Goal: Task Accomplishment & Management: Manage account settings

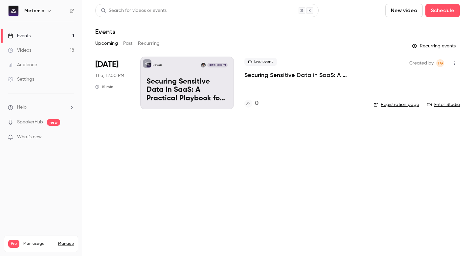
click at [198, 93] on p "Securing Sensitive Data in SaaS: A Practical Playbook for Financial Services at…" at bounding box center [187, 90] width 81 height 25
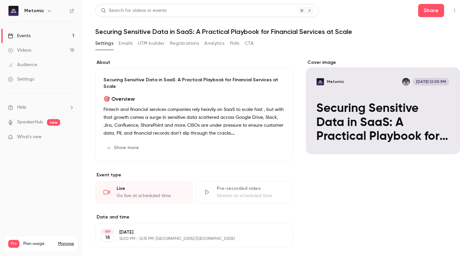
click at [129, 46] on button "Emails" at bounding box center [126, 43] width 14 height 11
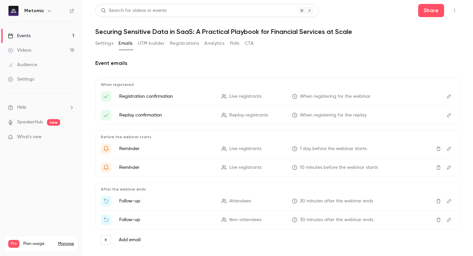
click at [193, 44] on button "Registrations" at bounding box center [184, 43] width 29 height 11
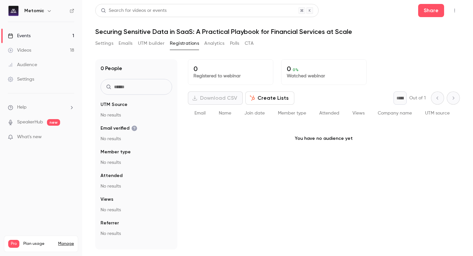
click at [220, 44] on button "Analytics" at bounding box center [214, 43] width 20 height 11
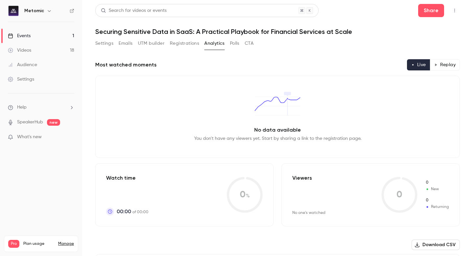
click at [98, 42] on button "Settings" at bounding box center [104, 43] width 18 height 11
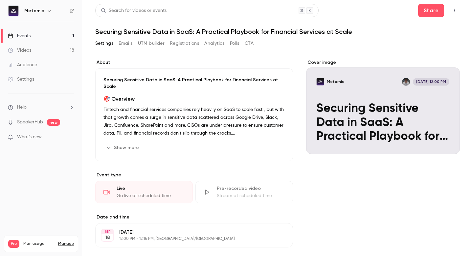
click at [131, 46] on button "Emails" at bounding box center [126, 43] width 14 height 11
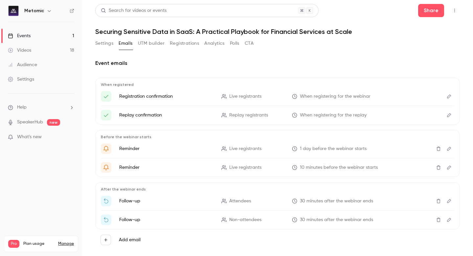
click at [109, 48] on button "Settings" at bounding box center [104, 43] width 18 height 11
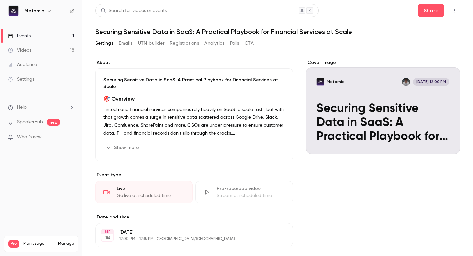
click at [41, 34] on link "Events 1" at bounding box center [41, 36] width 82 height 14
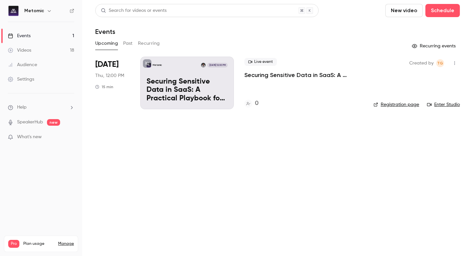
click at [133, 44] on div "Upcoming Past Recurring" at bounding box center [277, 43] width 365 height 11
click at [146, 43] on button "Recurring" at bounding box center [149, 43] width 22 height 11
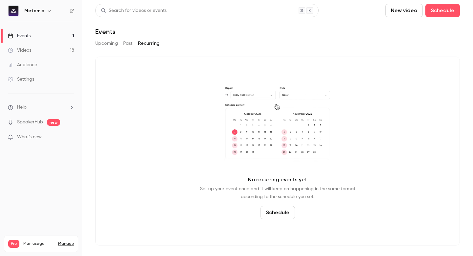
click at [130, 43] on button "Past" at bounding box center [128, 43] width 10 height 11
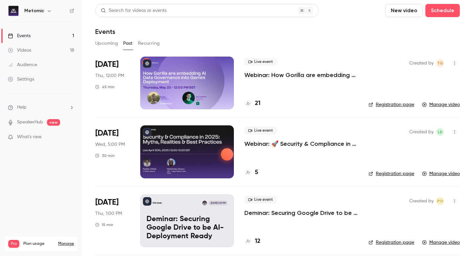
click at [99, 44] on button "Upcoming" at bounding box center [106, 43] width 23 height 11
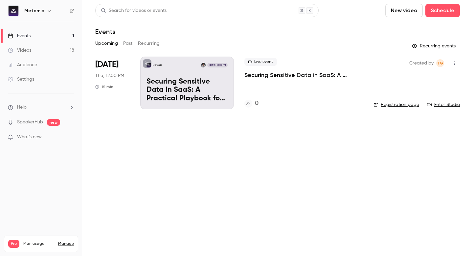
click at [184, 74] on div "Metomic [DATE] 12:00 PM Securing Sensitive Data in SaaS: A Practical Playbook f…" at bounding box center [187, 83] width 94 height 53
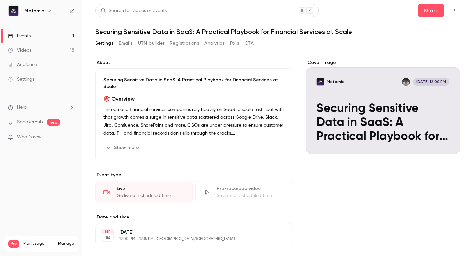
click at [155, 43] on button "UTM builder" at bounding box center [151, 43] width 27 height 11
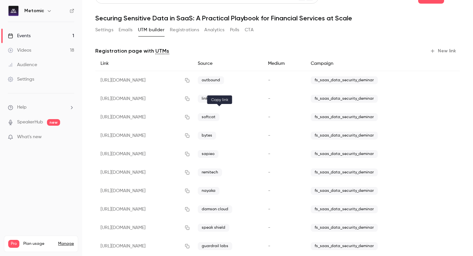
scroll to position [14, 0]
click at [190, 115] on icon "button" at bounding box center [187, 116] width 5 height 5
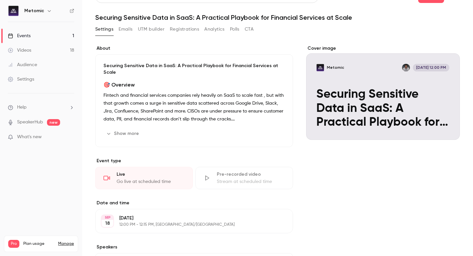
scroll to position [89, 0]
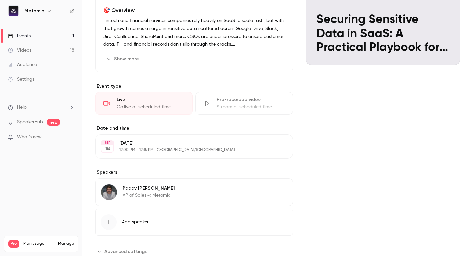
click at [147, 147] on p "12:00 PM - 12:15 PM, [GEOGRAPHIC_DATA]/[GEOGRAPHIC_DATA]" at bounding box center [188, 149] width 139 height 5
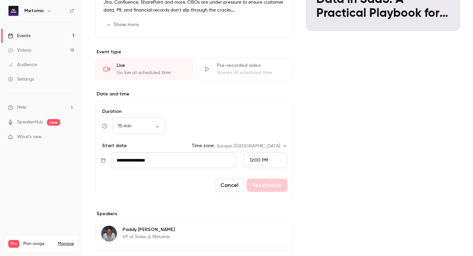
scroll to position [128, 0]
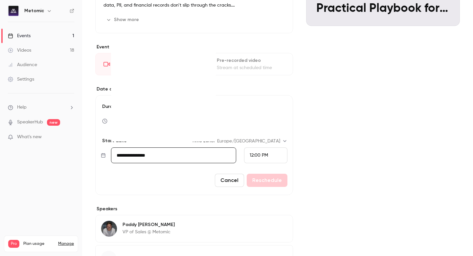
click at [186, 148] on input "**********" at bounding box center [173, 155] width 125 height 16
click at [177, 108] on div "25" at bounding box center [177, 113] width 10 height 10
type input "**********"
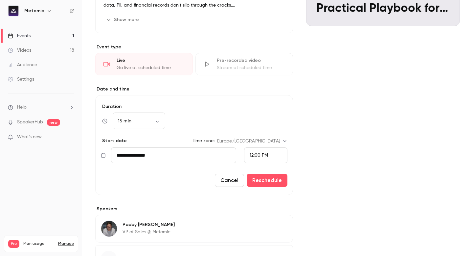
click at [269, 149] on div "12:00 PM" at bounding box center [265, 155] width 43 height 16
click at [265, 88] on li "3:00 PM" at bounding box center [266, 93] width 43 height 17
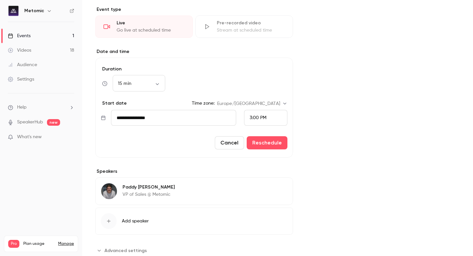
scroll to position [164, 0]
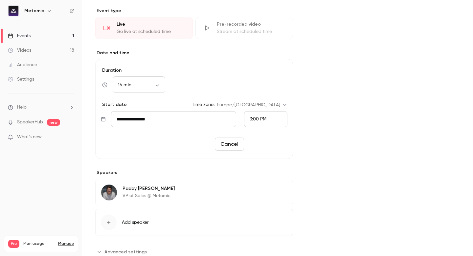
click at [263, 142] on button "Reschedule" at bounding box center [267, 143] width 41 height 13
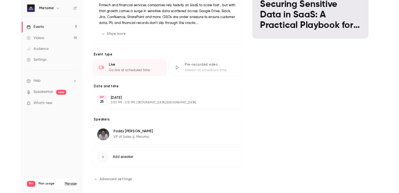
scroll to position [0, 0]
